Goal: Task Accomplishment & Management: Manage account settings

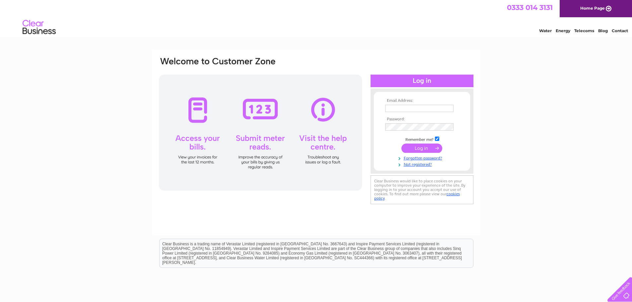
type input "dan@grangecomputers.co.uk"
click at [418, 145] on input "submit" at bounding box center [421, 148] width 41 height 9
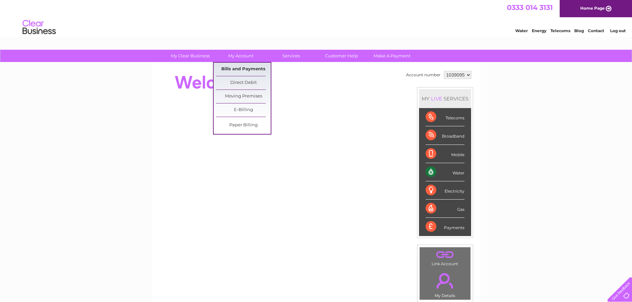
click at [245, 69] on link "Bills and Payments" at bounding box center [243, 69] width 55 height 13
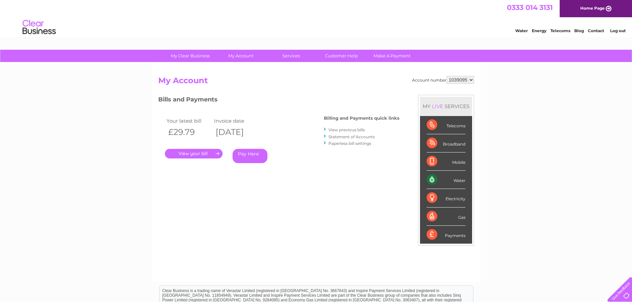
click at [350, 137] on link "Statement of Accounts" at bounding box center [351, 136] width 46 height 5
